Goal: Find specific page/section: Find specific page/section

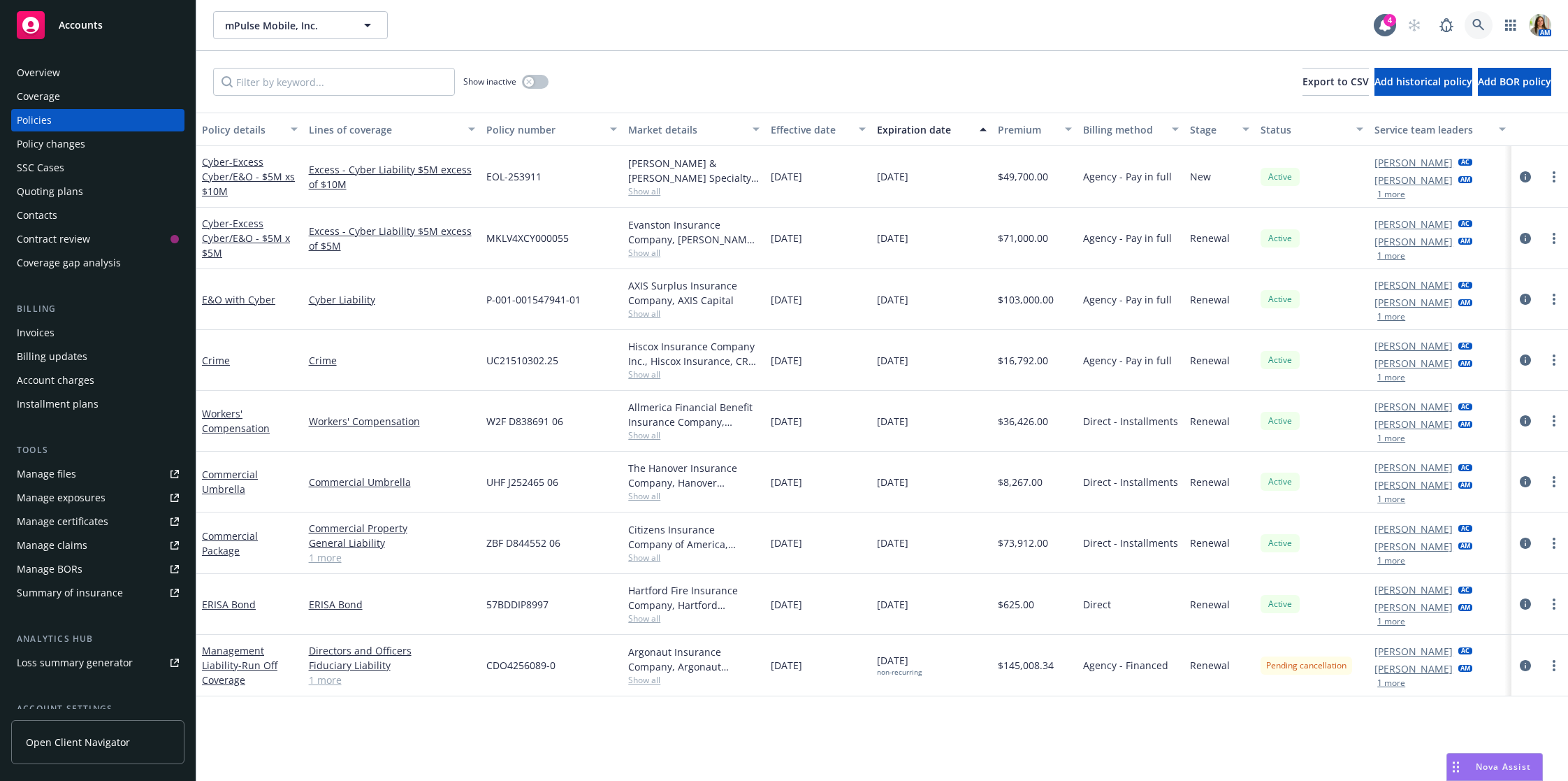
click at [1479, 26] on icon at bounding box center [1478, 25] width 12 height 12
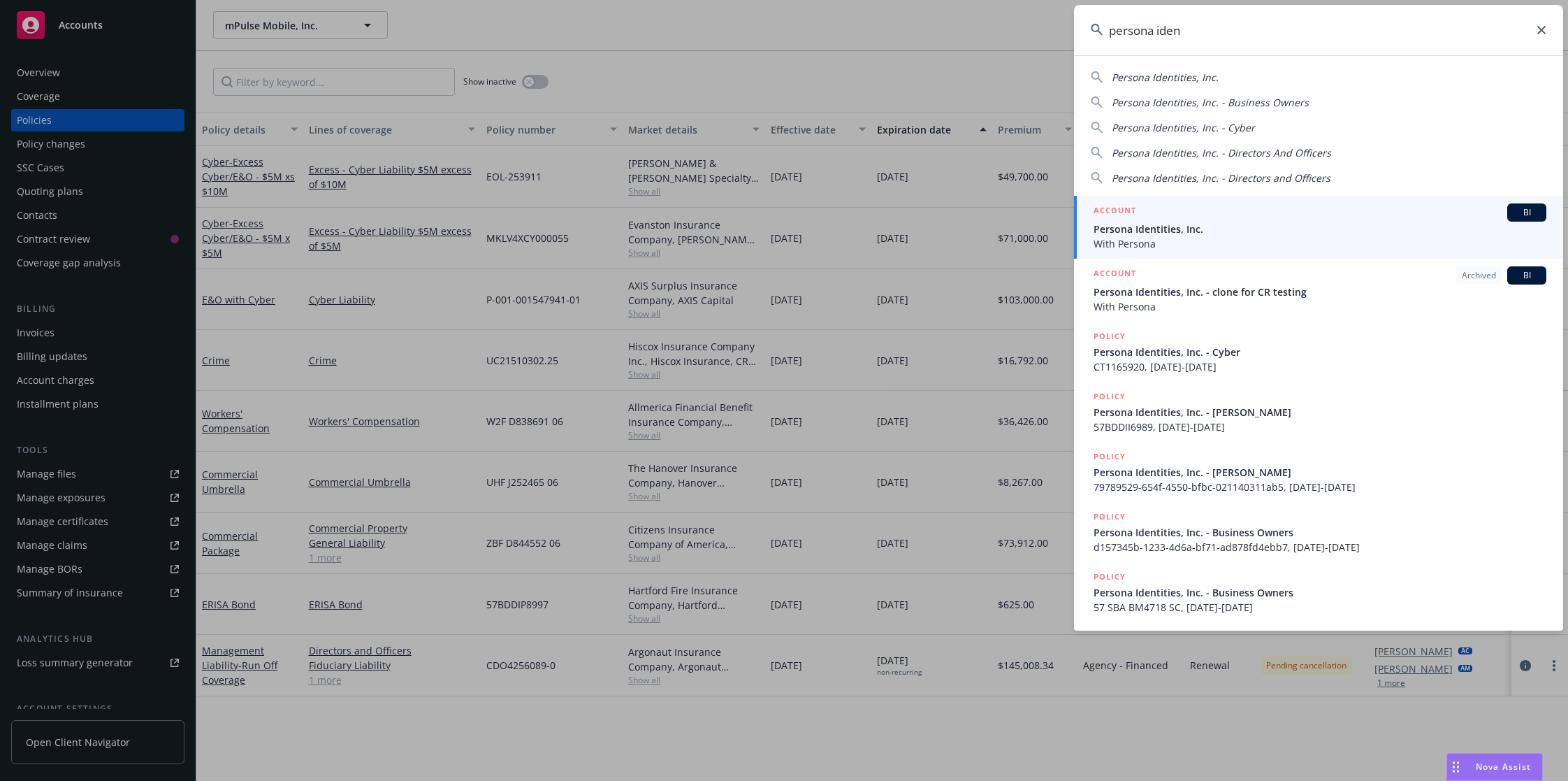
type input "persona iden"
click at [1111, 235] on li "ACCOUNT BI Persona Identities, Inc. With Persona" at bounding box center [1318, 227] width 489 height 63
click at [1298, 222] on span "Persona Identities, Inc." at bounding box center [1320, 229] width 453 height 14
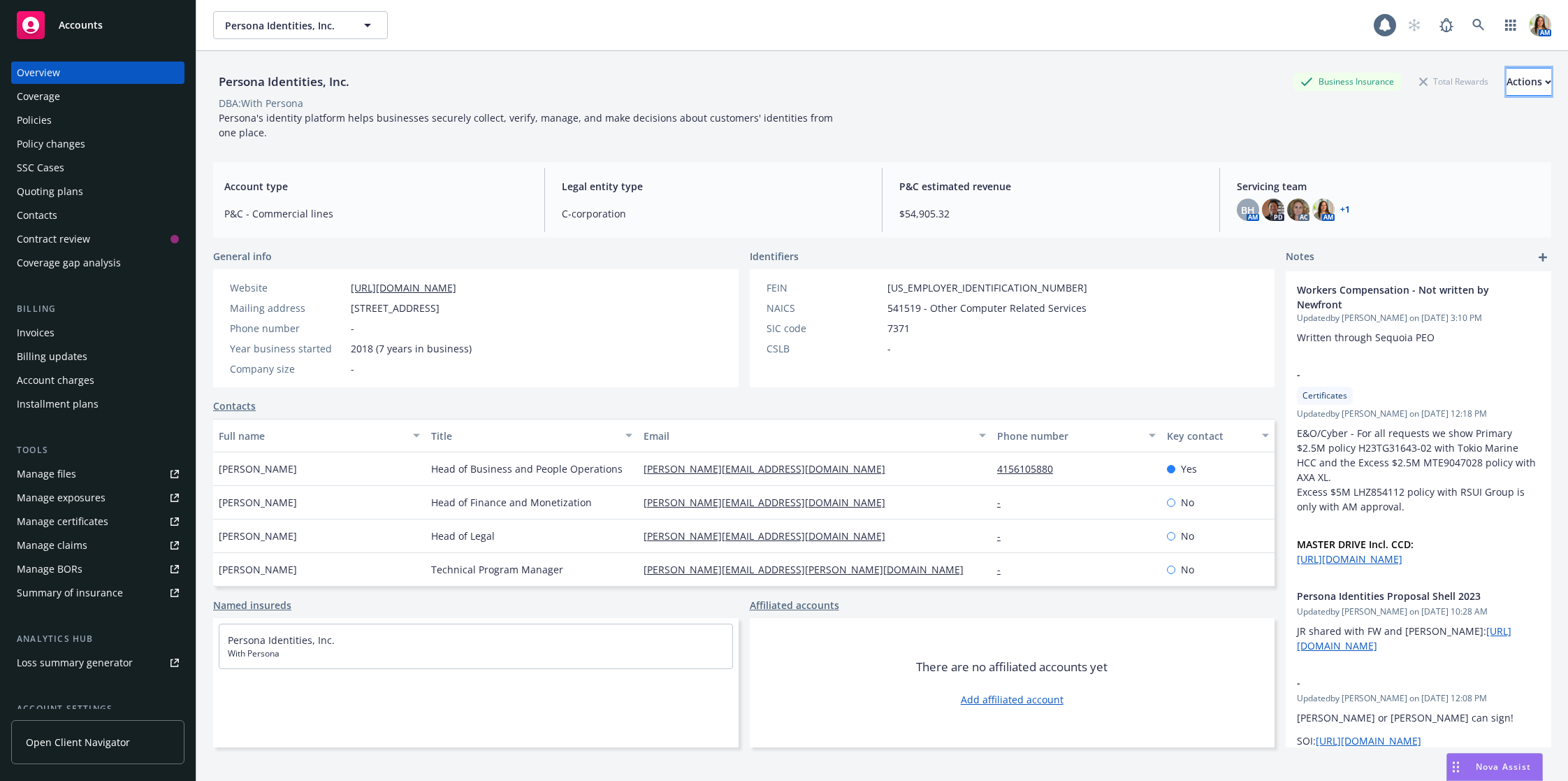
click at [1506, 84] on div "Actions" at bounding box center [1529, 81] width 45 height 26
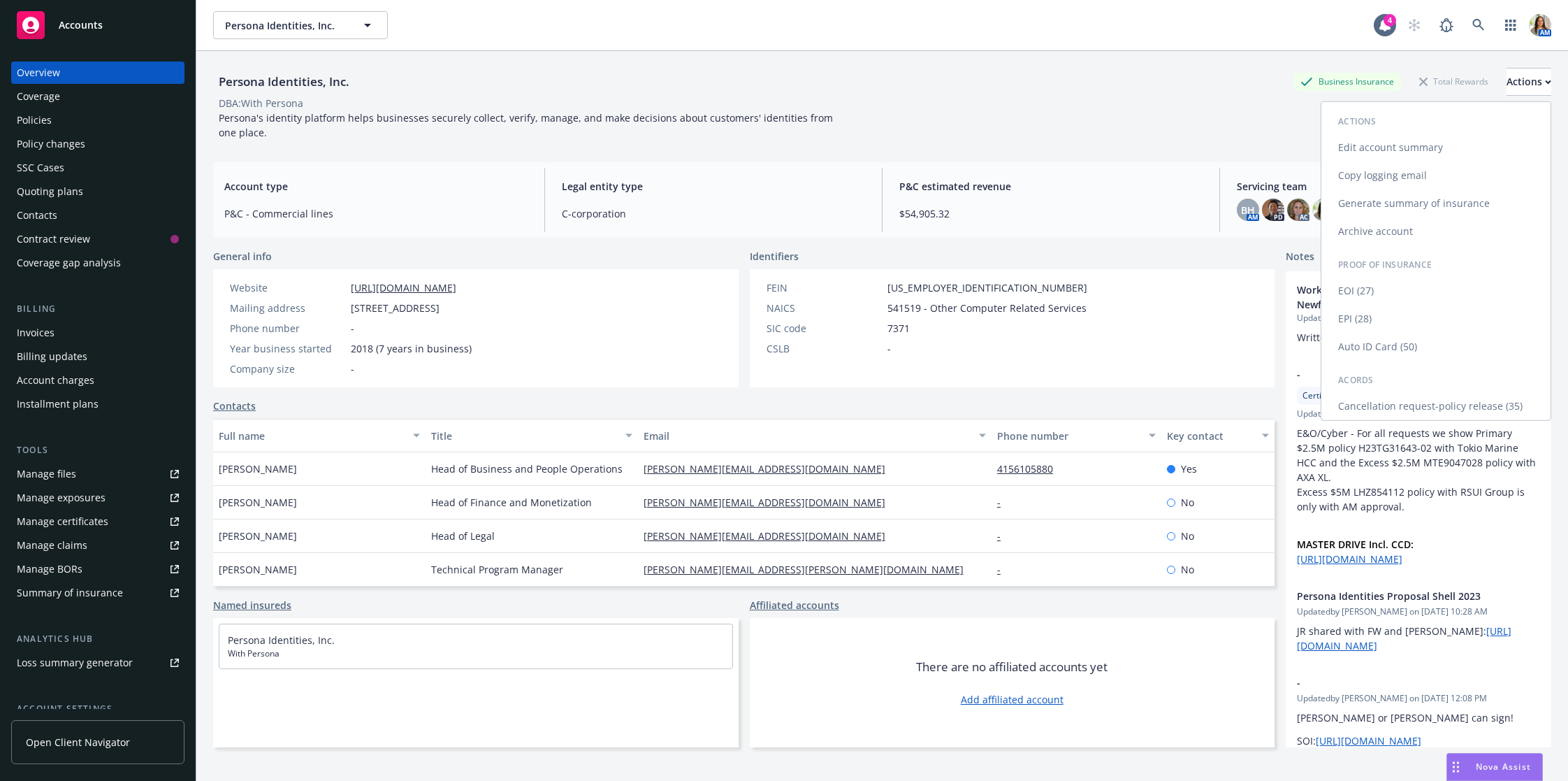
click at [1409, 167] on link "Copy logging email" at bounding box center [1436, 175] width 230 height 28
